Goal: Find specific page/section: Find specific page/section

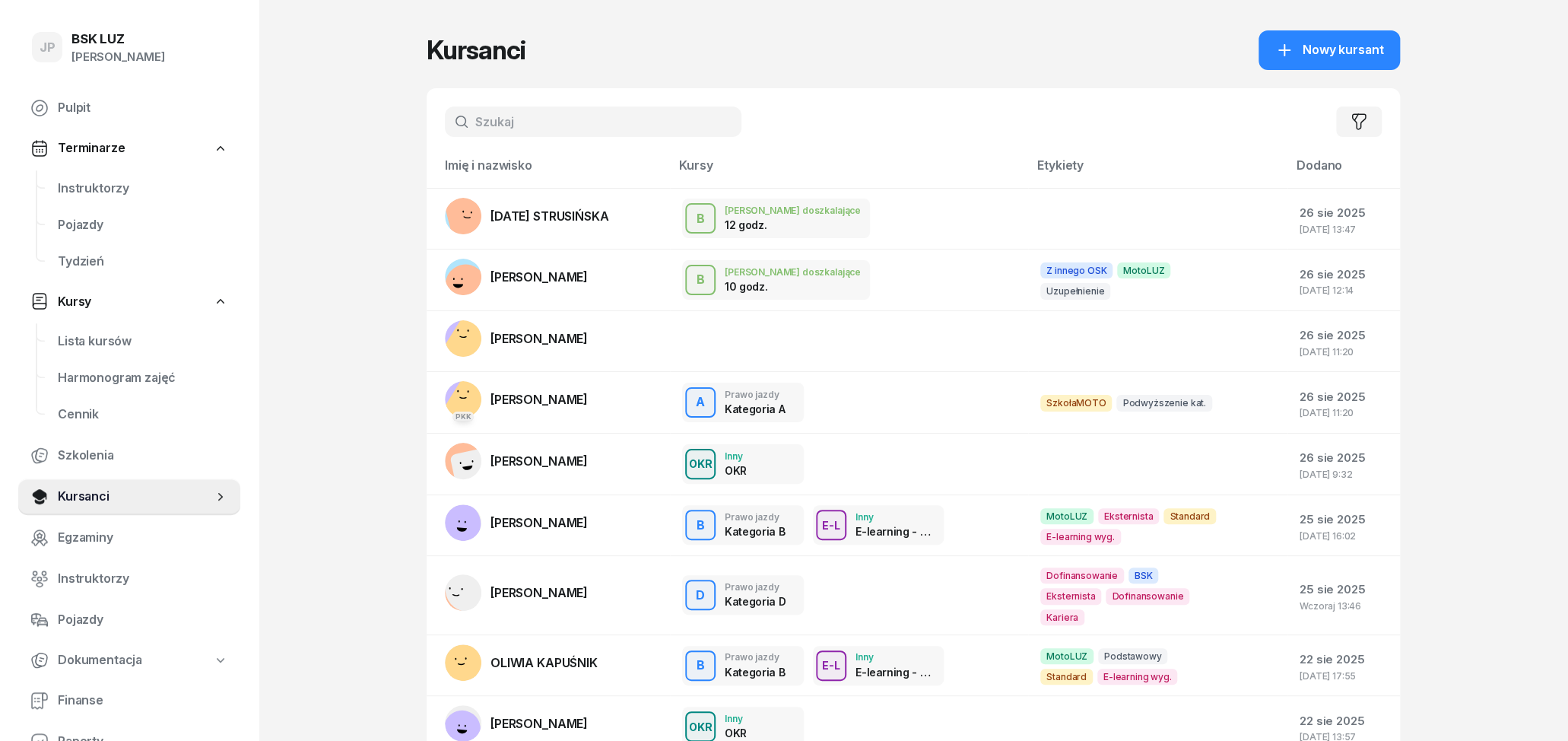
click at [502, 121] on input "text" at bounding box center [593, 122] width 297 height 31
type input "KURA"
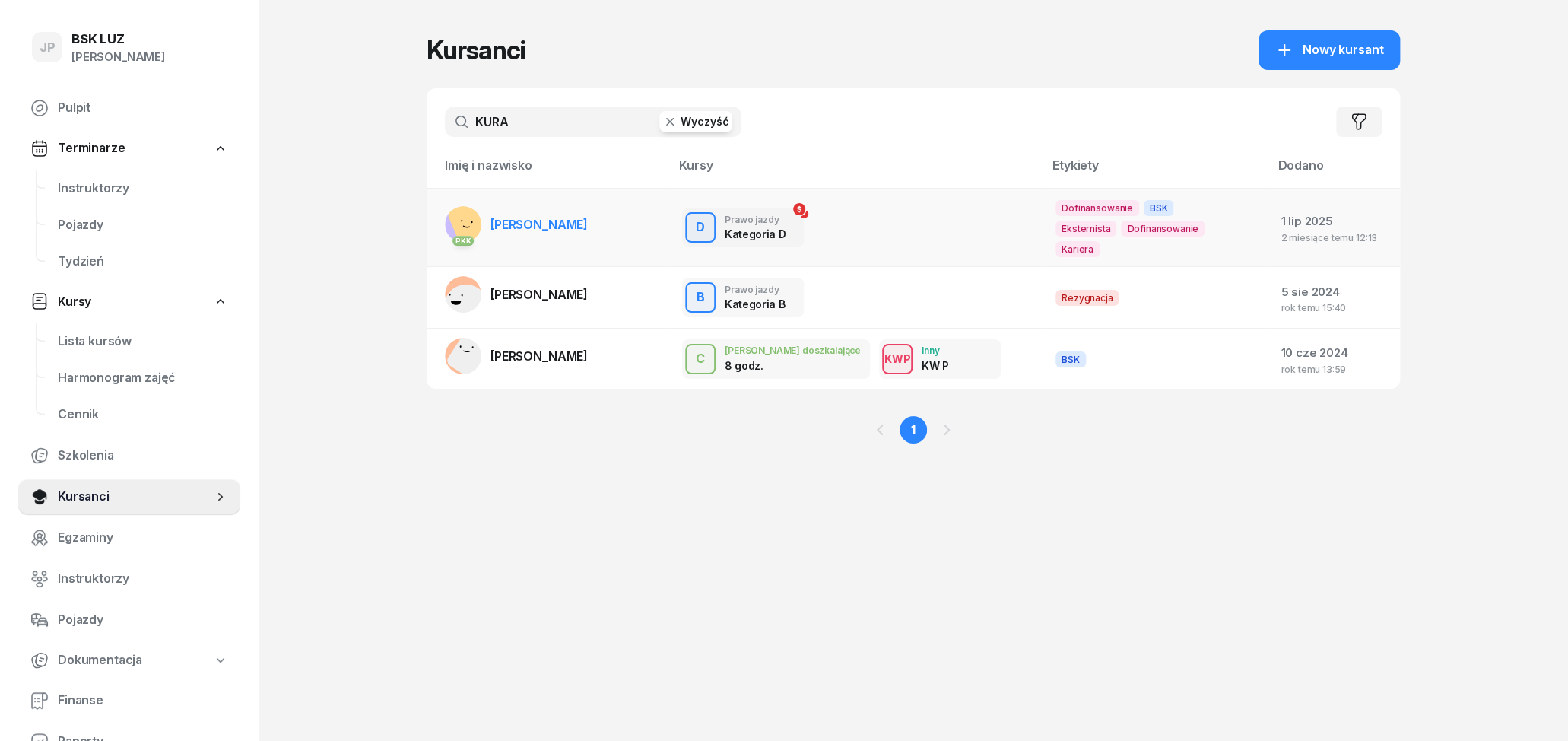
click at [524, 217] on span "[PERSON_NAME]" at bounding box center [539, 225] width 97 height 15
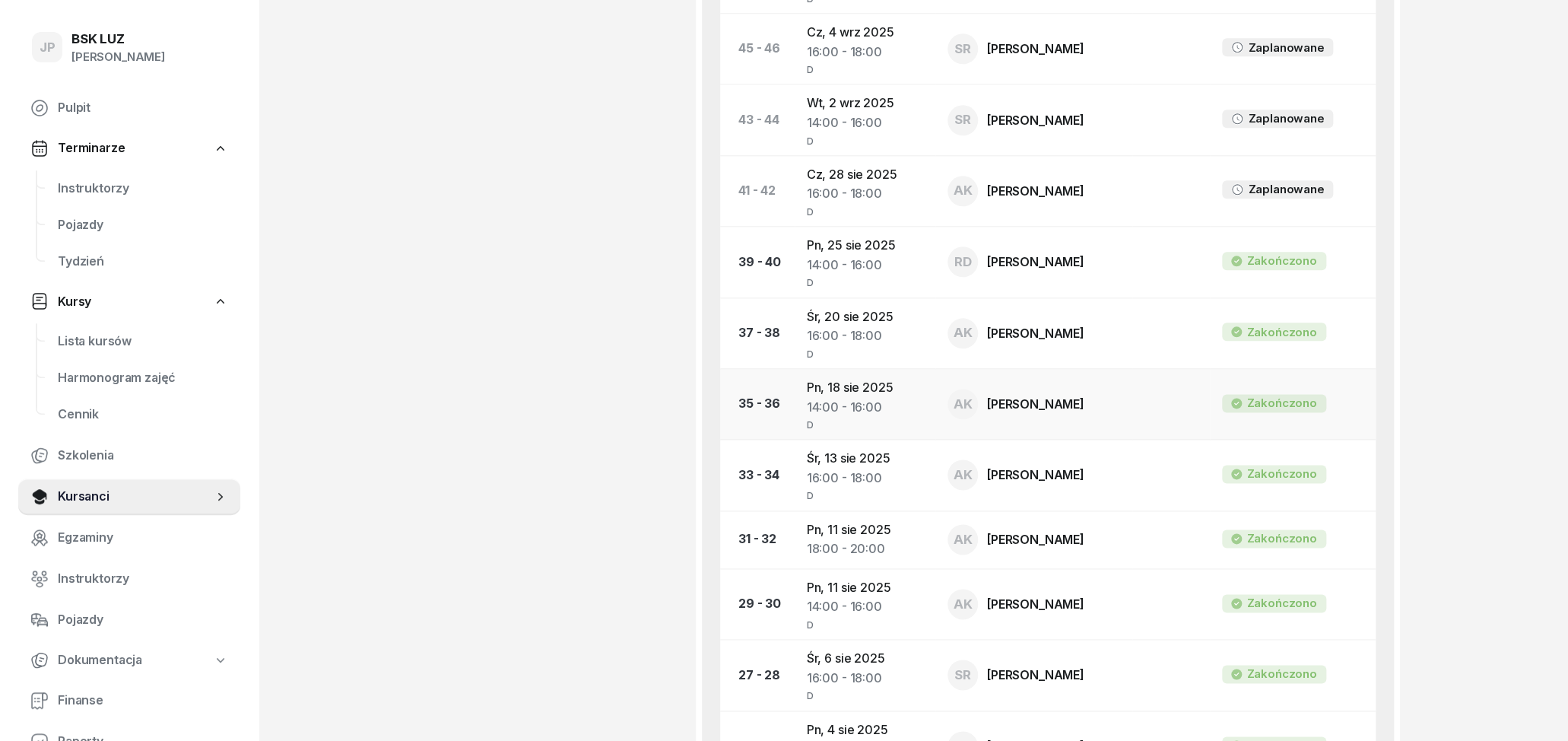
scroll to position [1029, 0]
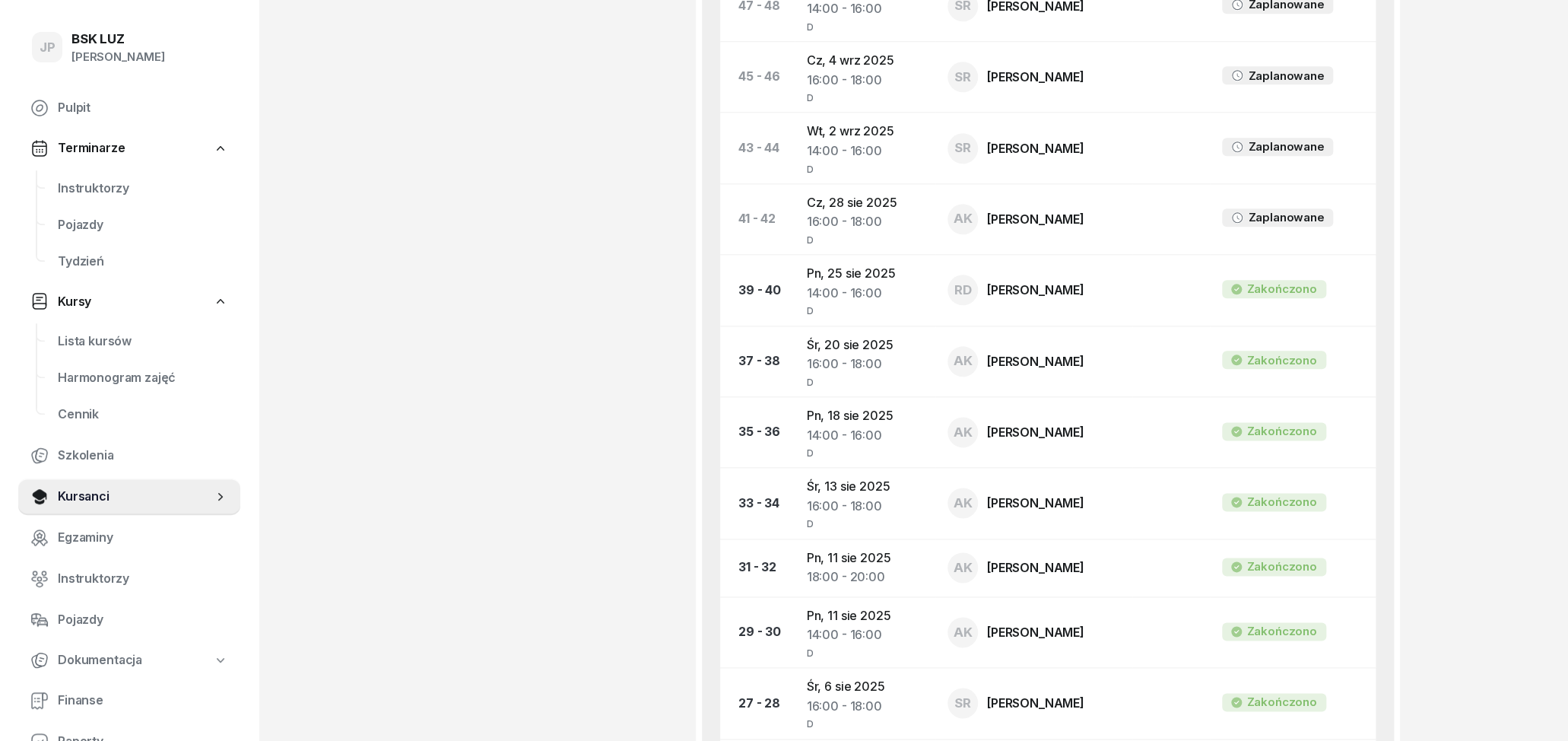
click at [1437, 40] on div "JP BSK [PERSON_NAME] Pulpit Terminarze Instruktorzy Pojazdy Tydzień Kursy Lista…" at bounding box center [784, 370] width 1568 height 2798
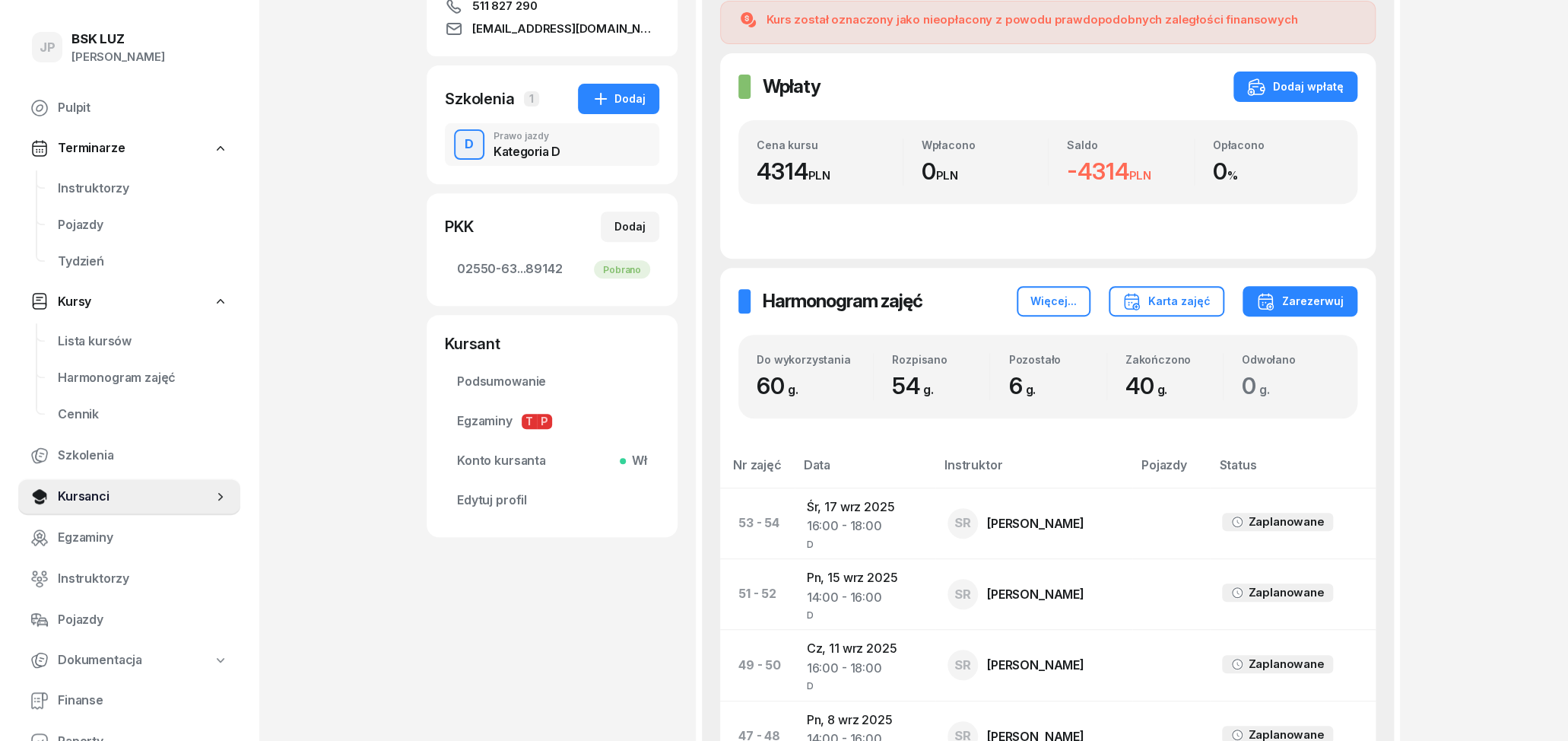
scroll to position [237, 0]
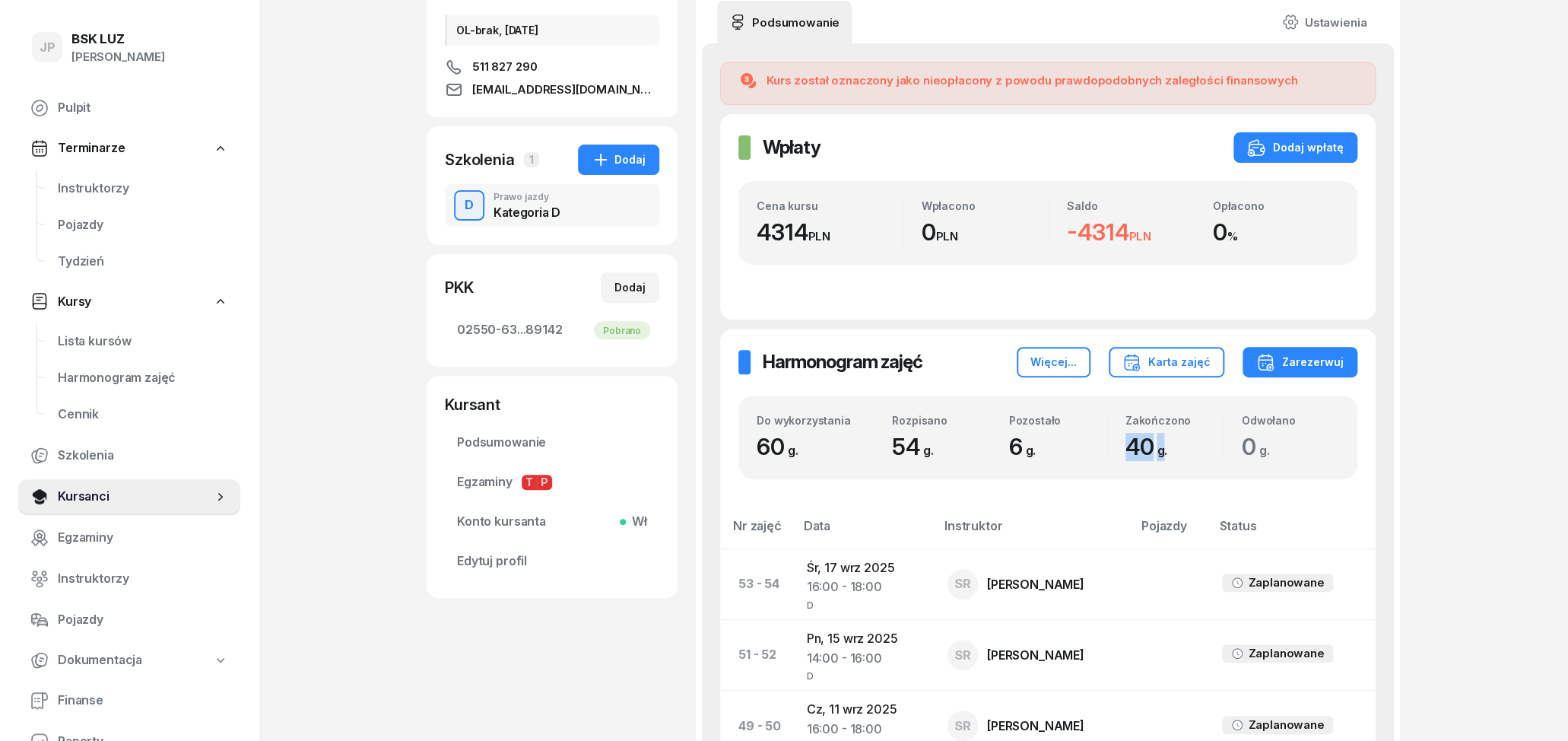
drag, startPoint x: 1122, startPoint y: 451, endPoint x: 1162, endPoint y: 451, distance: 40.0
click at [1162, 451] on div "Zakończono 40 g." at bounding box center [1165, 437] width 116 height 47
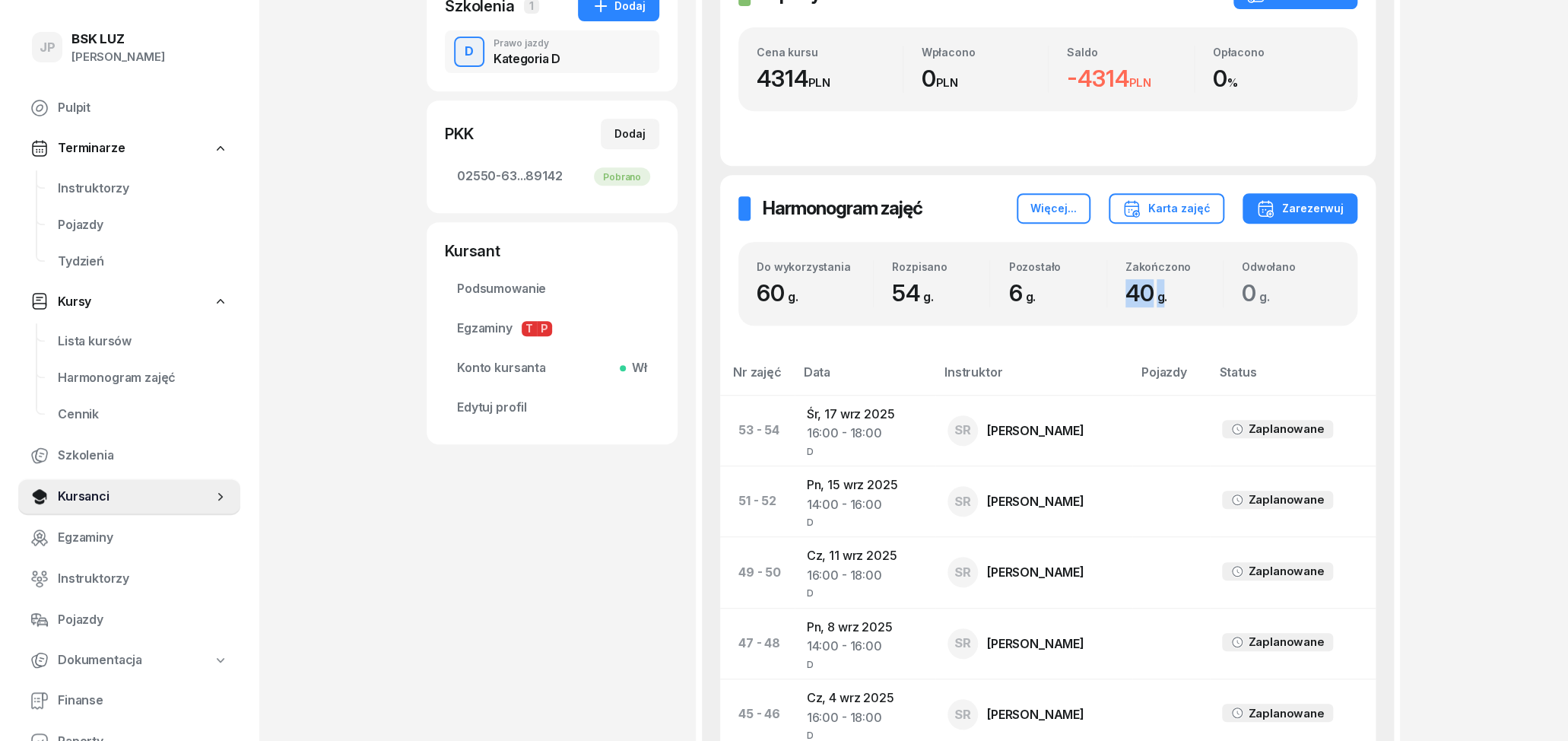
scroll to position [396, 0]
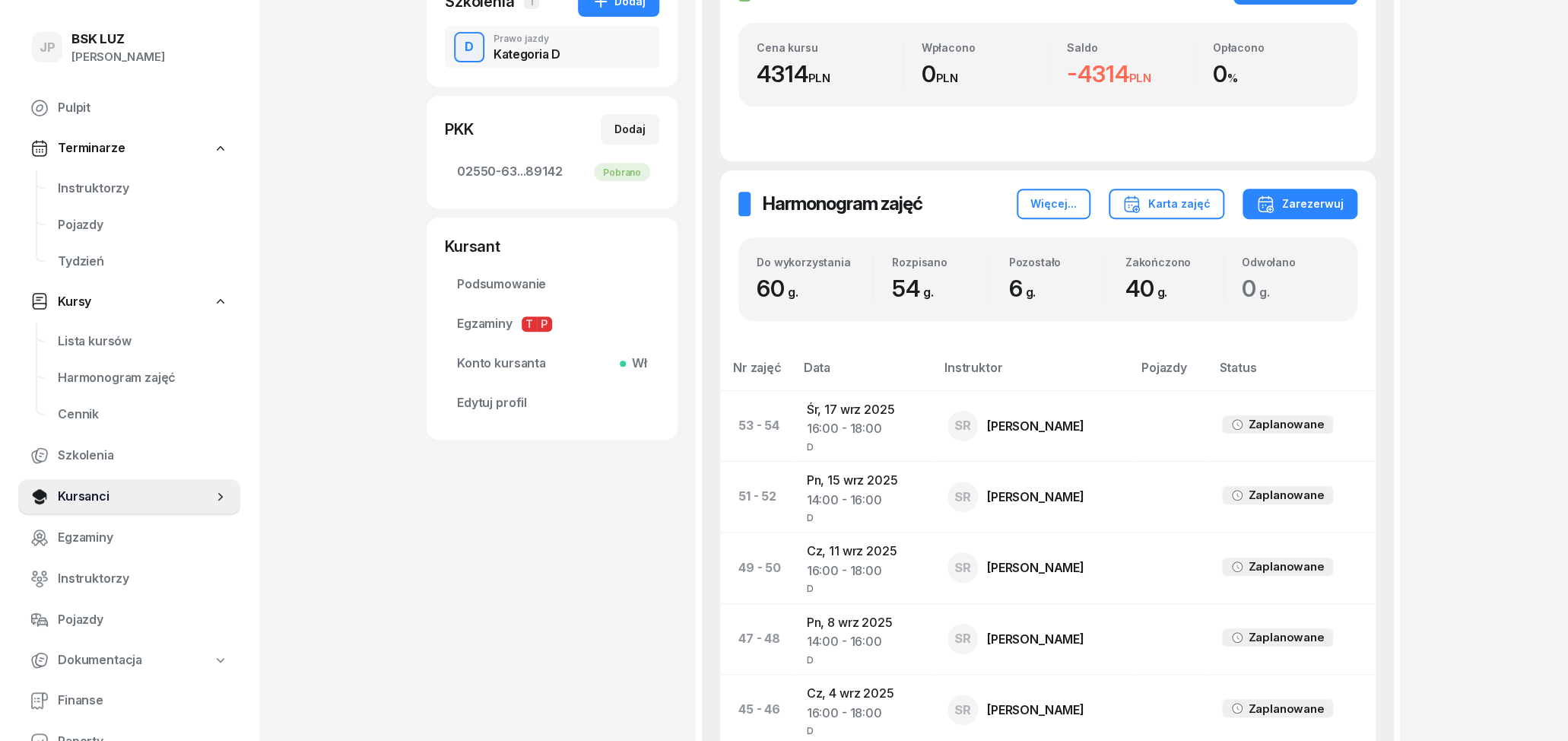
click at [1073, 283] on div "6 g." at bounding box center [1057, 288] width 97 height 28
